Goal: Find contact information: Find contact information

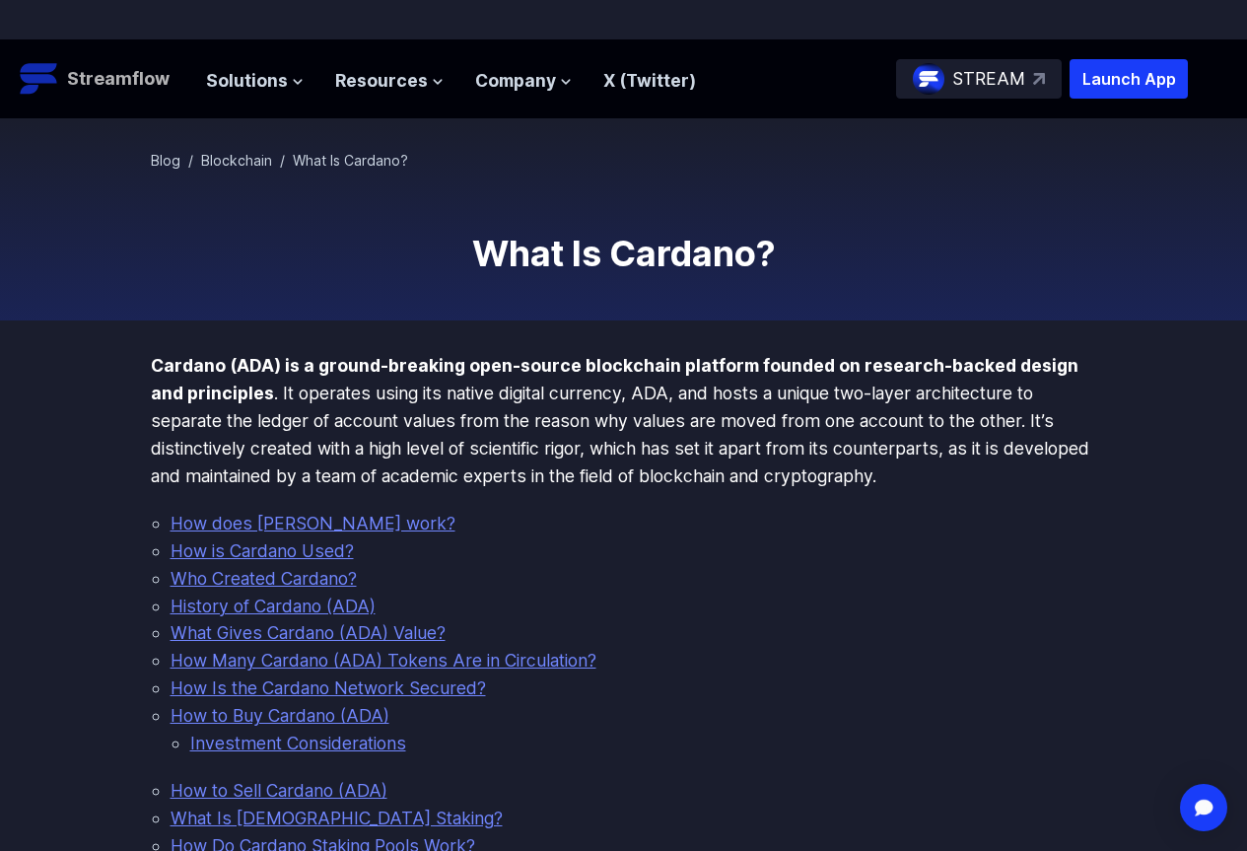
click at [143, 87] on p "Streamflow" at bounding box center [118, 79] width 103 height 28
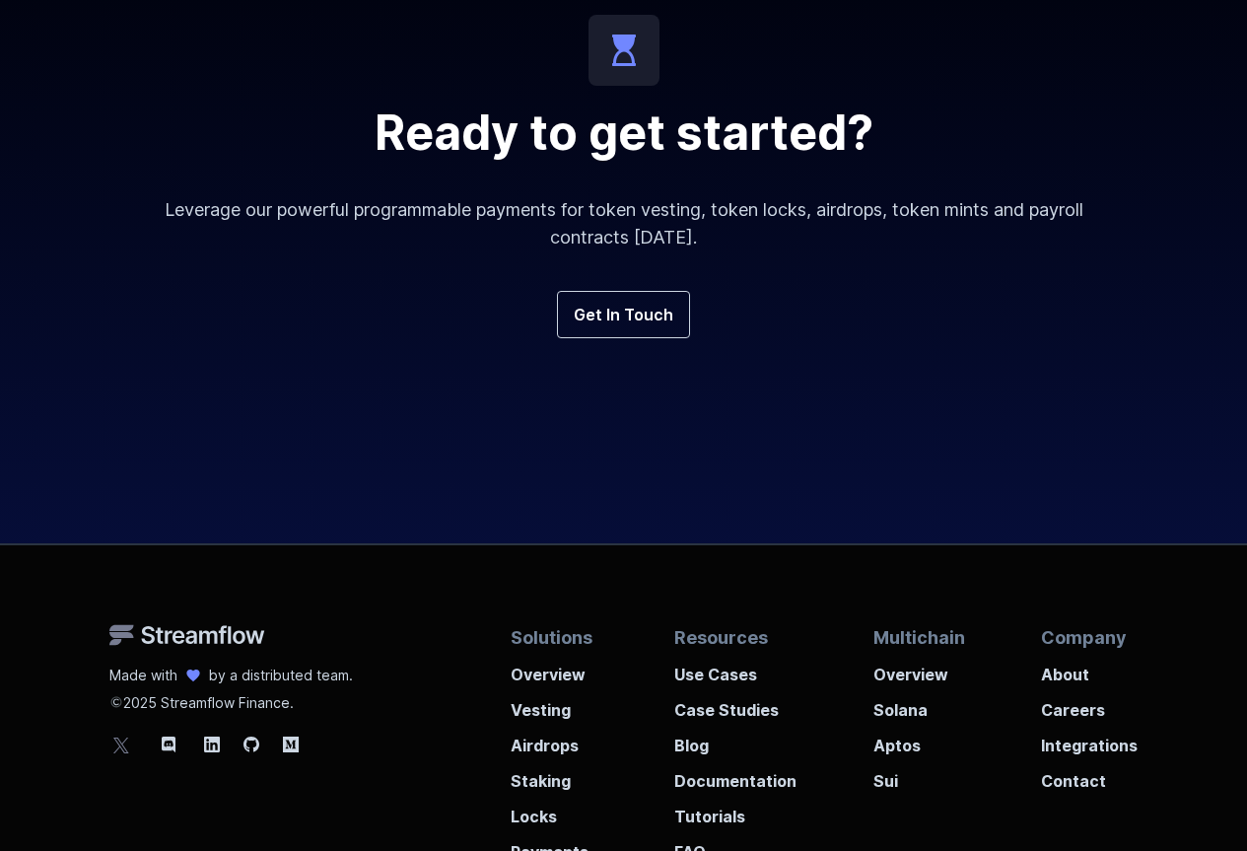
scroll to position [7318, 0]
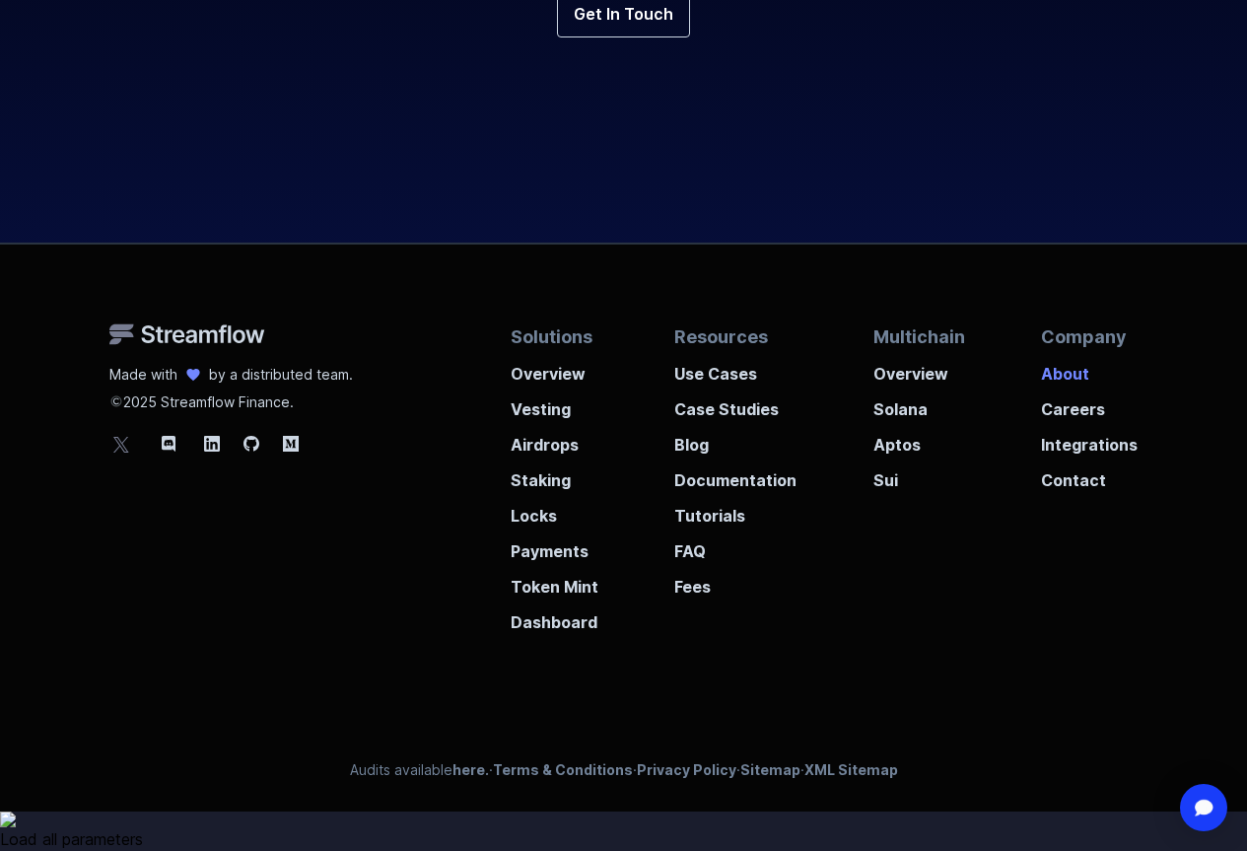
click at [1078, 386] on p "About" at bounding box center [1089, 367] width 97 height 35
click at [1073, 492] on p "Contact" at bounding box center [1089, 474] width 97 height 35
click at [656, 778] on link "Privacy Policy" at bounding box center [687, 769] width 100 height 17
click at [572, 812] on div "Audits available here. · Terms & Conditions · Privacy Policy · Sitemap · XML Si…" at bounding box center [623, 785] width 1247 height 51
click at [564, 778] on link "Terms & Conditions" at bounding box center [563, 769] width 140 height 17
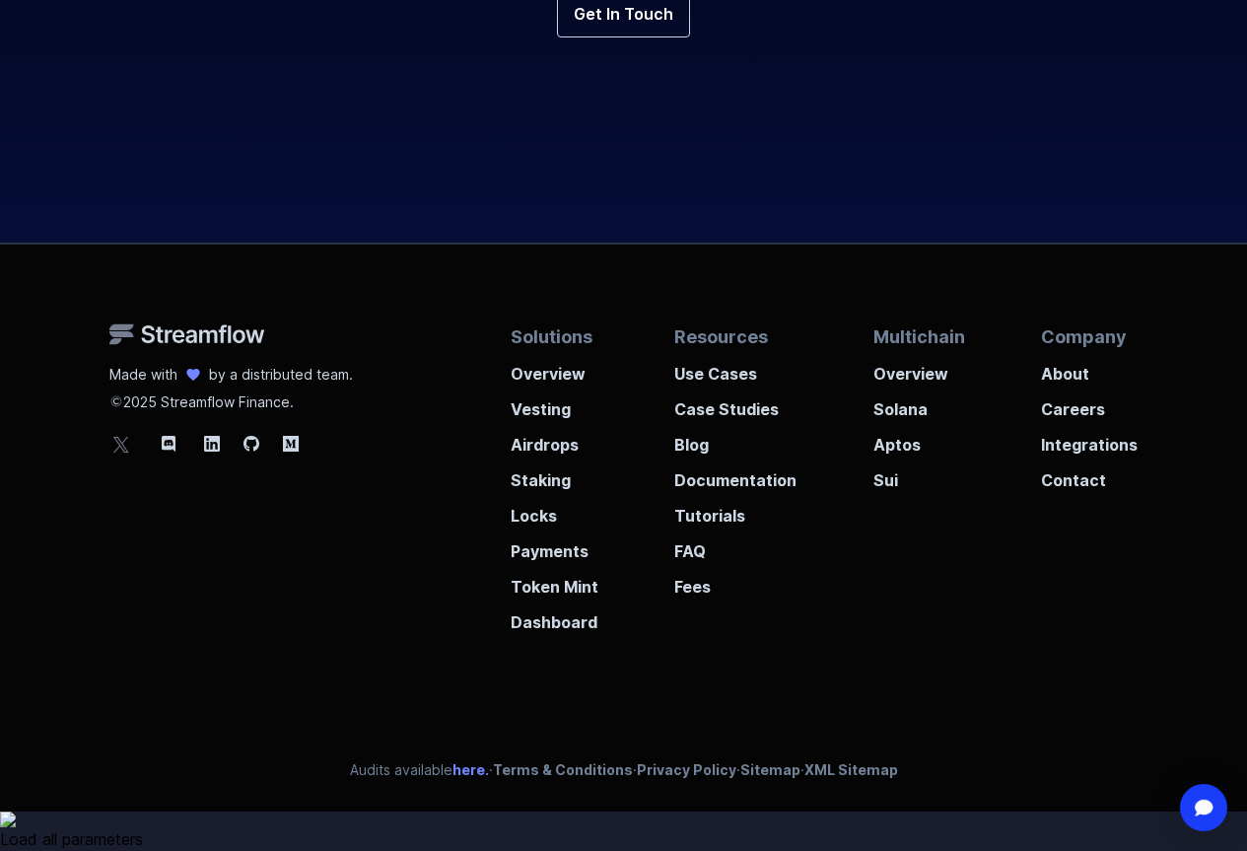
click at [468, 778] on link "here." at bounding box center [471, 769] width 36 height 17
